Goal: Task Accomplishment & Management: Use online tool/utility

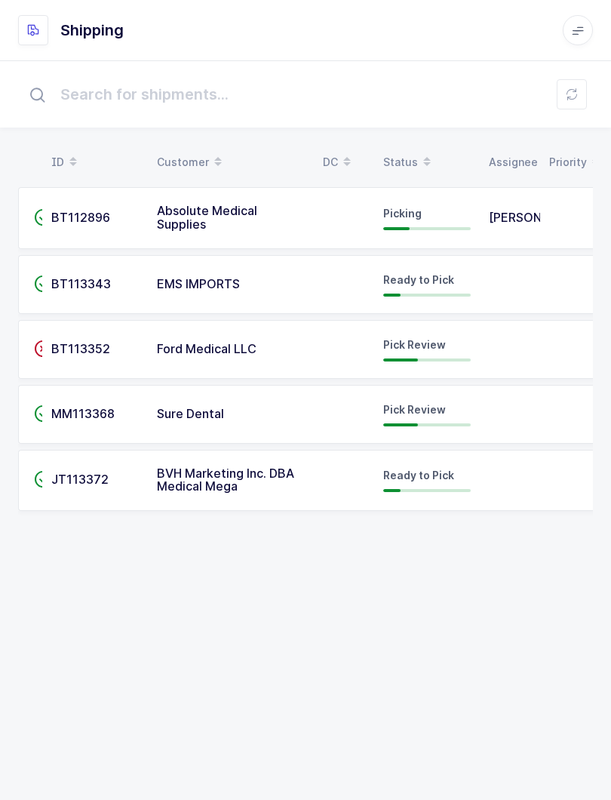
click at [566, 108] on button at bounding box center [572, 94] width 30 height 30
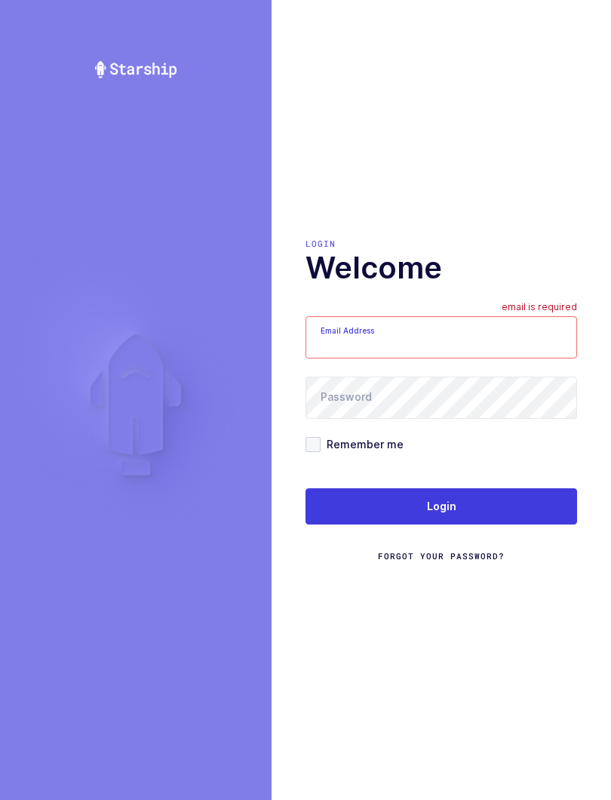
type input "[EMAIL_ADDRESS][DOMAIN_NAME]"
click at [507, 510] on button "Login" at bounding box center [442, 506] width 272 height 36
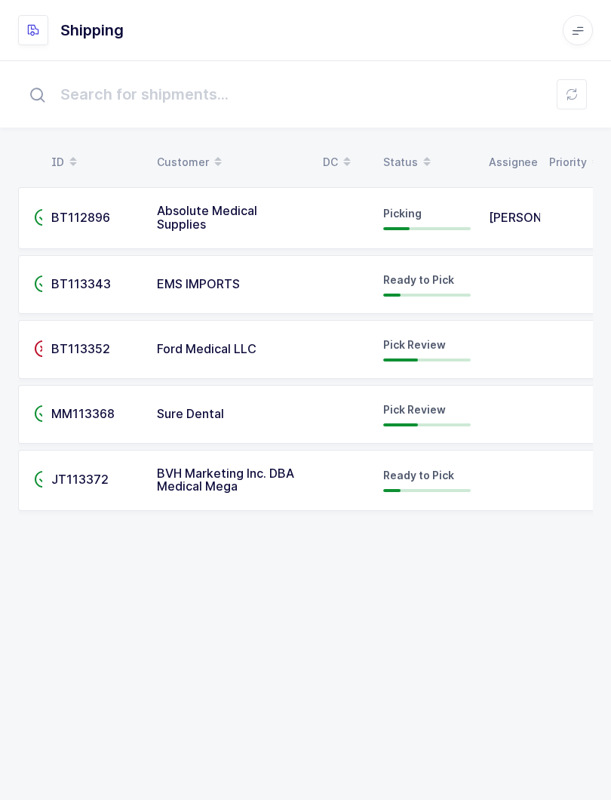
click at [423, 163] on icon at bounding box center [427, 166] width 8 height 8
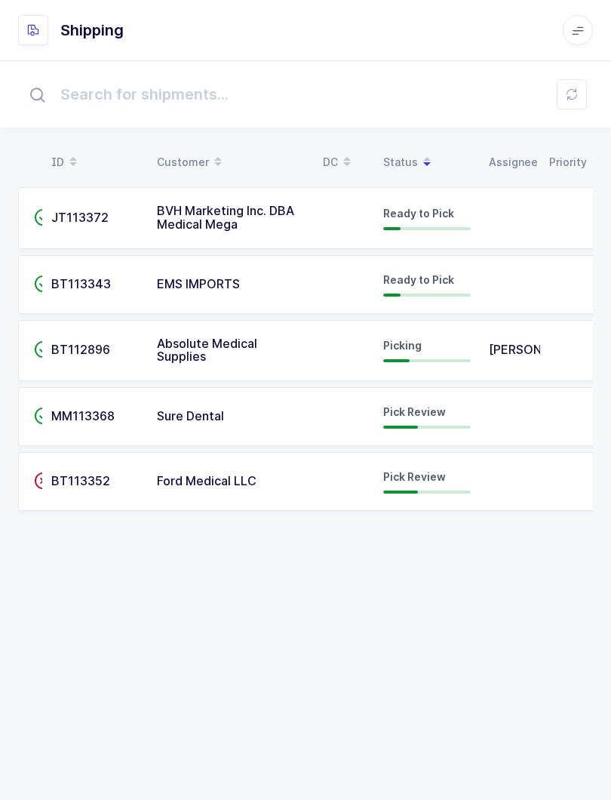
click at [423, 482] on div "Pick Review" at bounding box center [427, 481] width 88 height 24
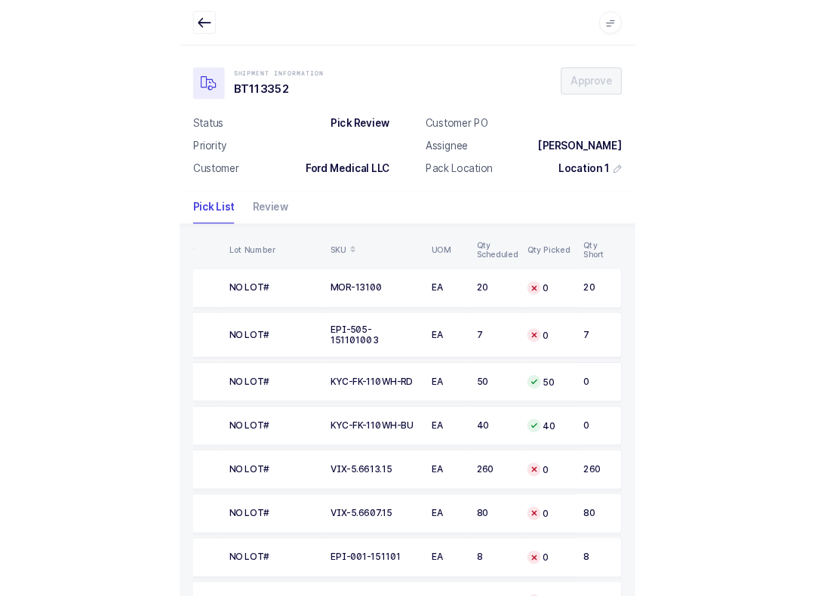
scroll to position [0, 172]
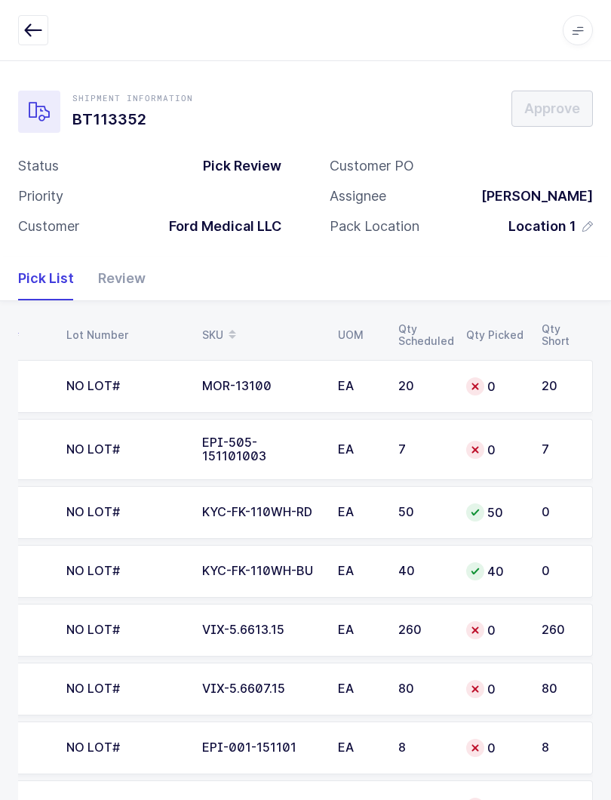
click at [30, 15] on button "button" at bounding box center [33, 30] width 30 height 30
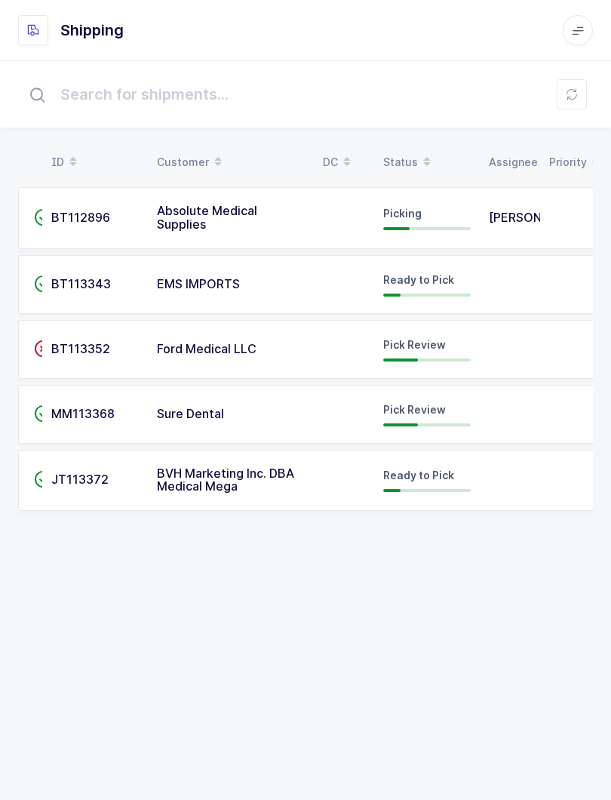
click at [392, 397] on td "Pick Review" at bounding box center [427, 414] width 106 height 59
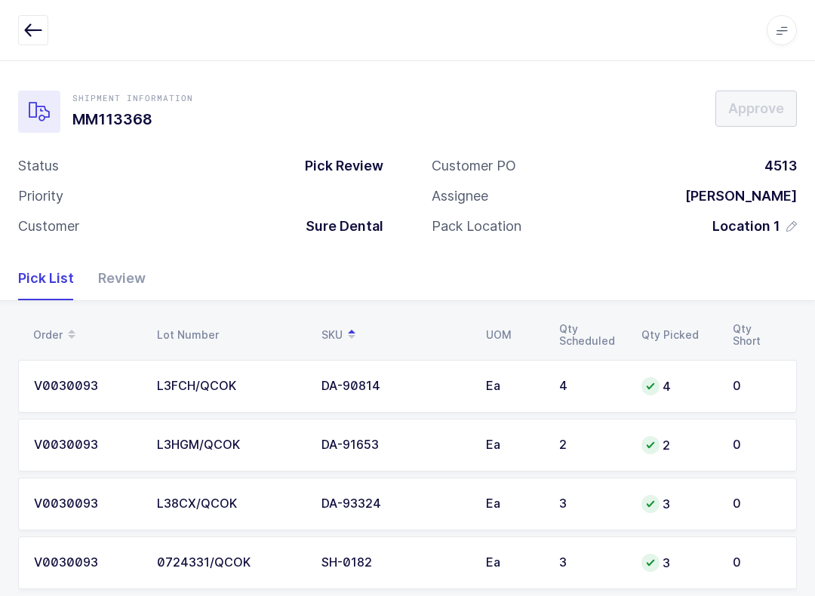
scroll to position [27, 0]
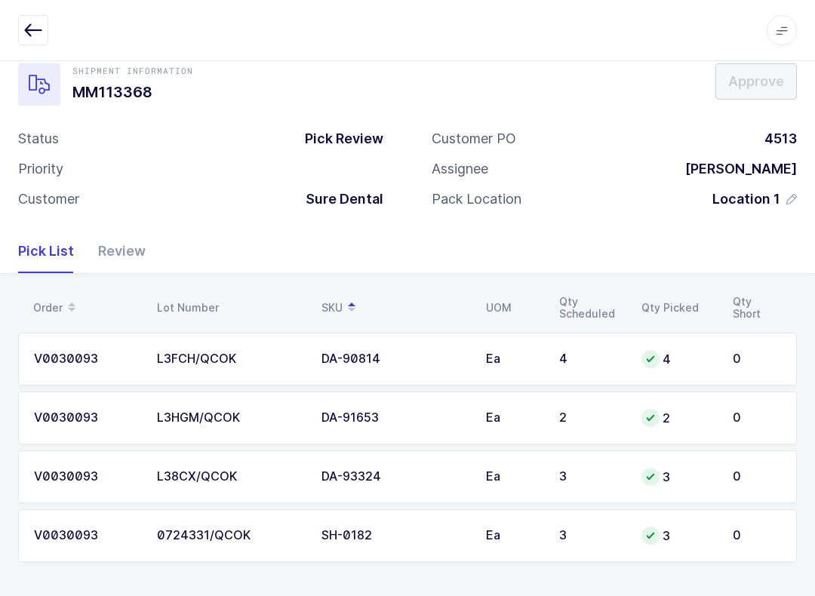
click at [130, 249] on div "Review" at bounding box center [116, 251] width 60 height 44
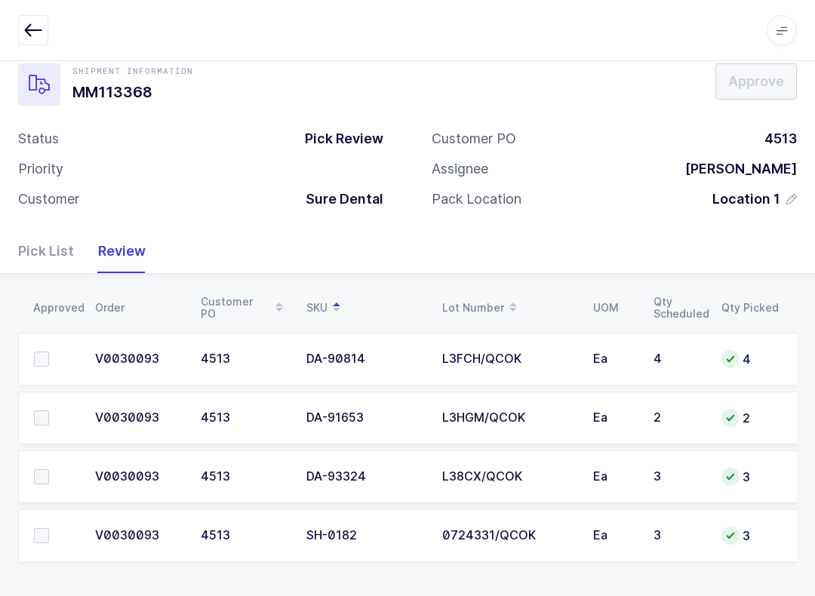
click at [44, 420] on span at bounding box center [41, 418] width 15 height 15
click at [49, 411] on input "checkbox" at bounding box center [49, 411] width 0 height 0
click at [40, 364] on span at bounding box center [41, 359] width 15 height 15
click at [49, 352] on input "checkbox" at bounding box center [49, 352] width 0 height 0
click at [45, 531] on span at bounding box center [41, 535] width 15 height 15
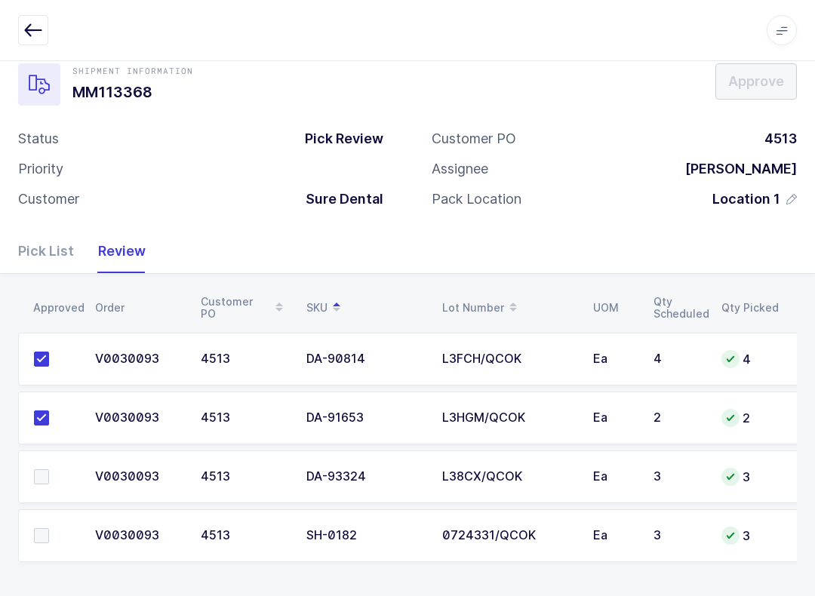
click at [49, 528] on input "checkbox" at bounding box center [49, 528] width 0 height 0
click at [35, 481] on span at bounding box center [41, 476] width 15 height 15
click at [49, 469] on input "checkbox" at bounding box center [49, 469] width 0 height 0
click at [611, 97] on button "Approve" at bounding box center [756, 81] width 82 height 36
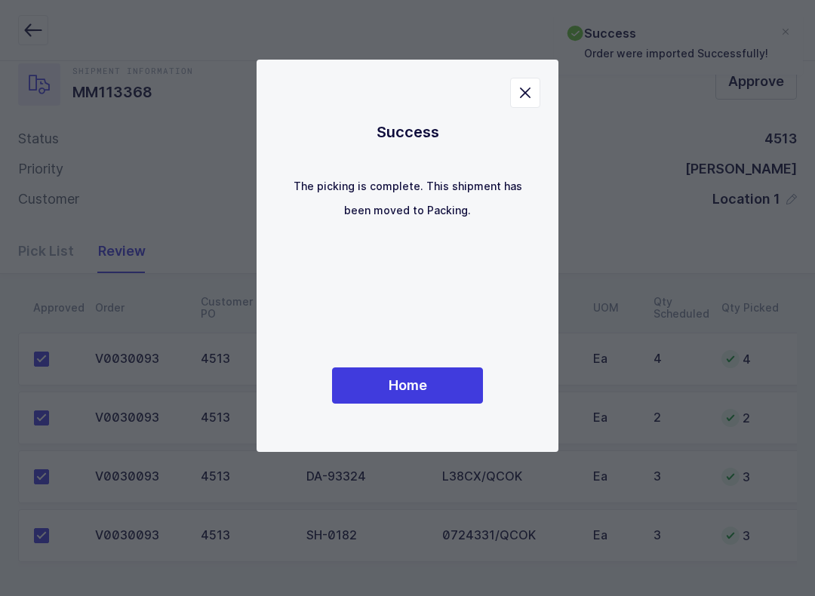
click at [400, 368] on button "Home" at bounding box center [407, 386] width 151 height 36
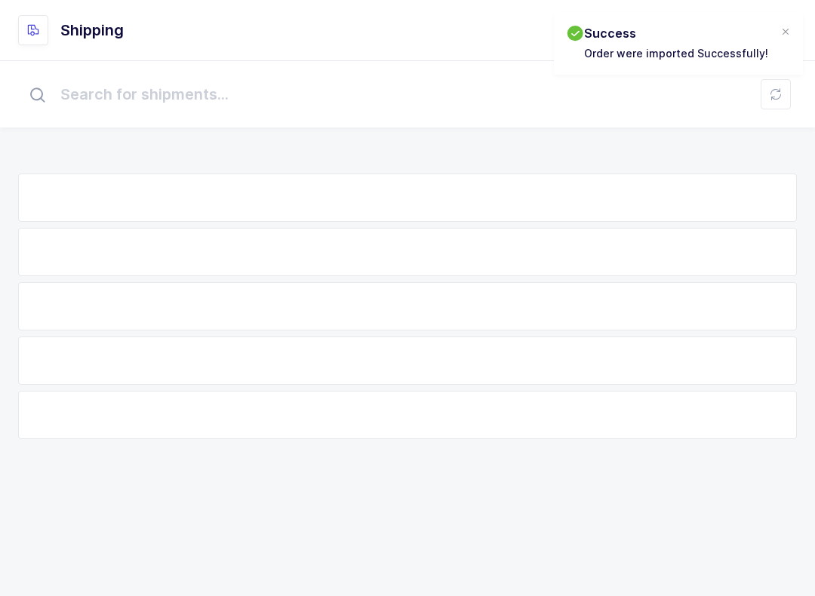
scroll to position [15, 0]
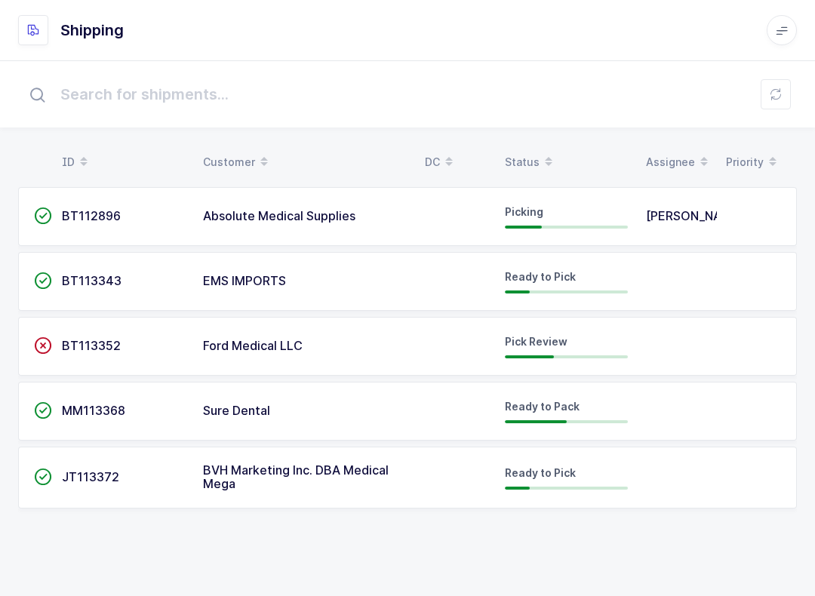
click at [585, 334] on div "Pick Review" at bounding box center [566, 346] width 123 height 24
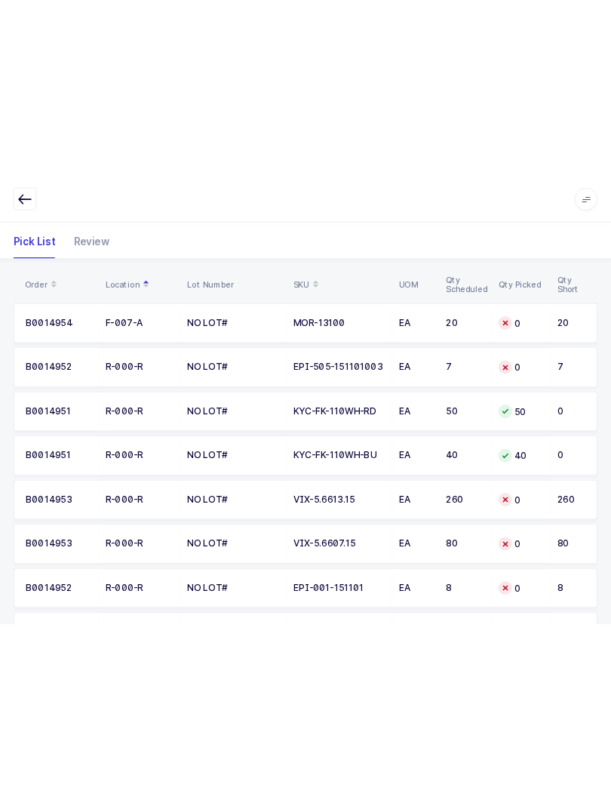
scroll to position [192, 0]
